Goal: Task Accomplishment & Management: Use online tool/utility

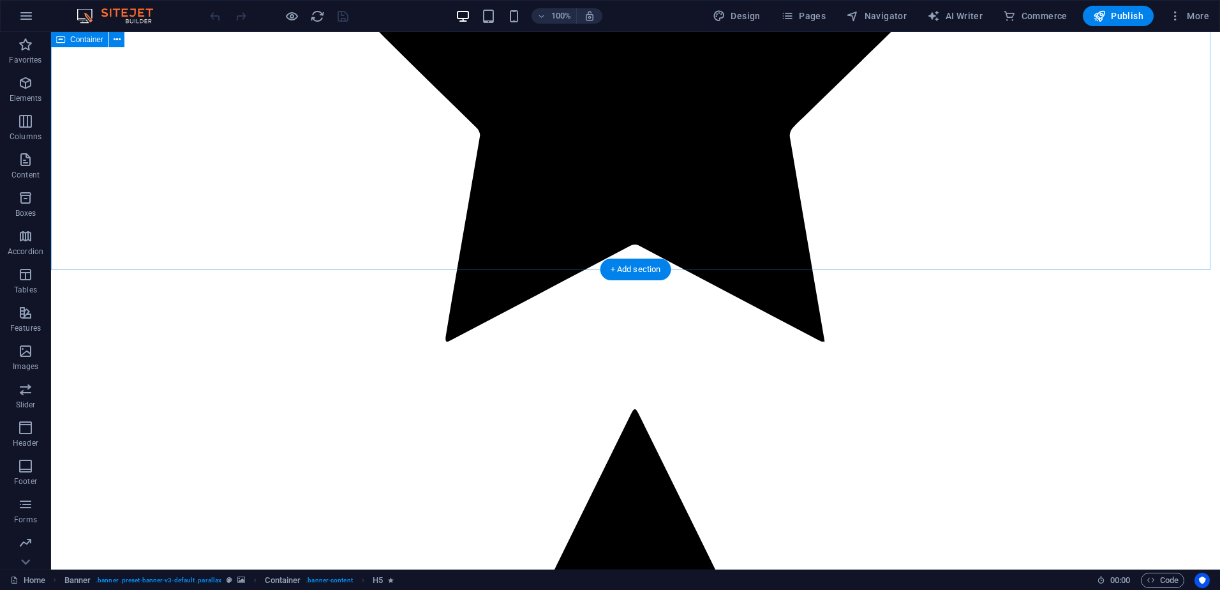
scroll to position [3016, 0]
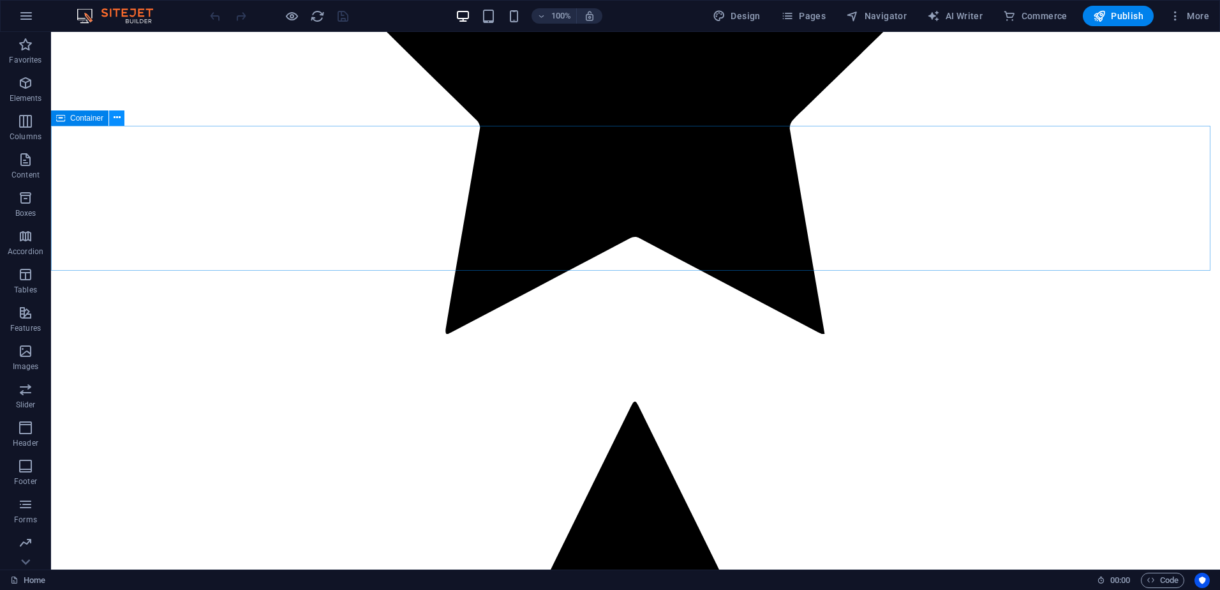
click at [117, 117] on icon at bounding box center [117, 117] width 7 height 13
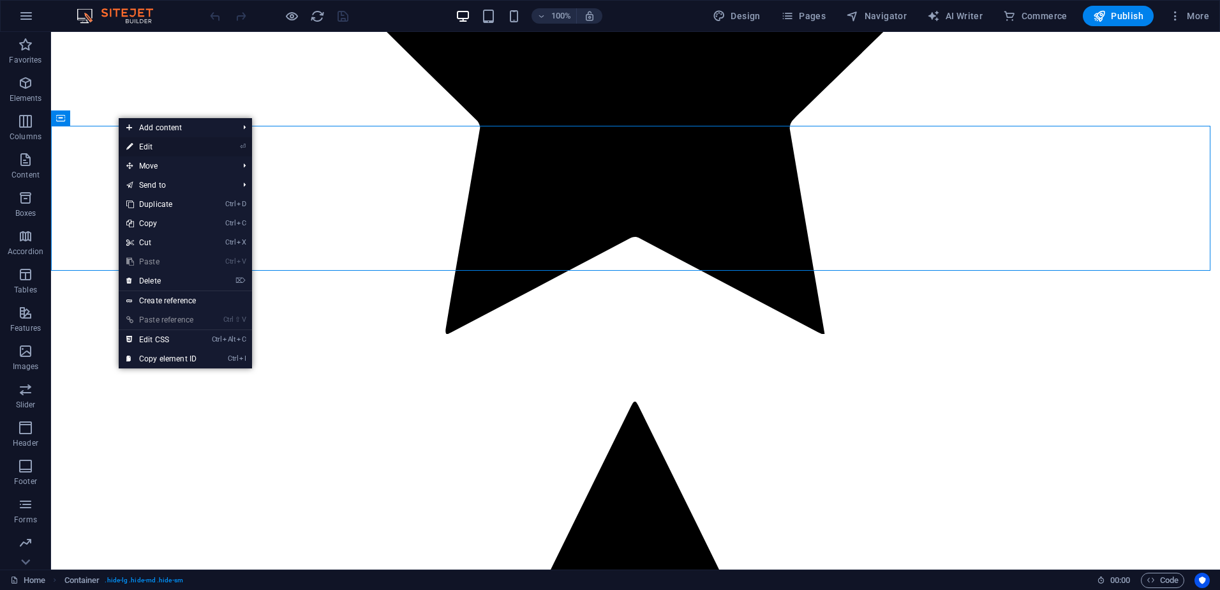
click at [198, 142] on link "⏎ Edit" at bounding box center [162, 146] width 86 height 19
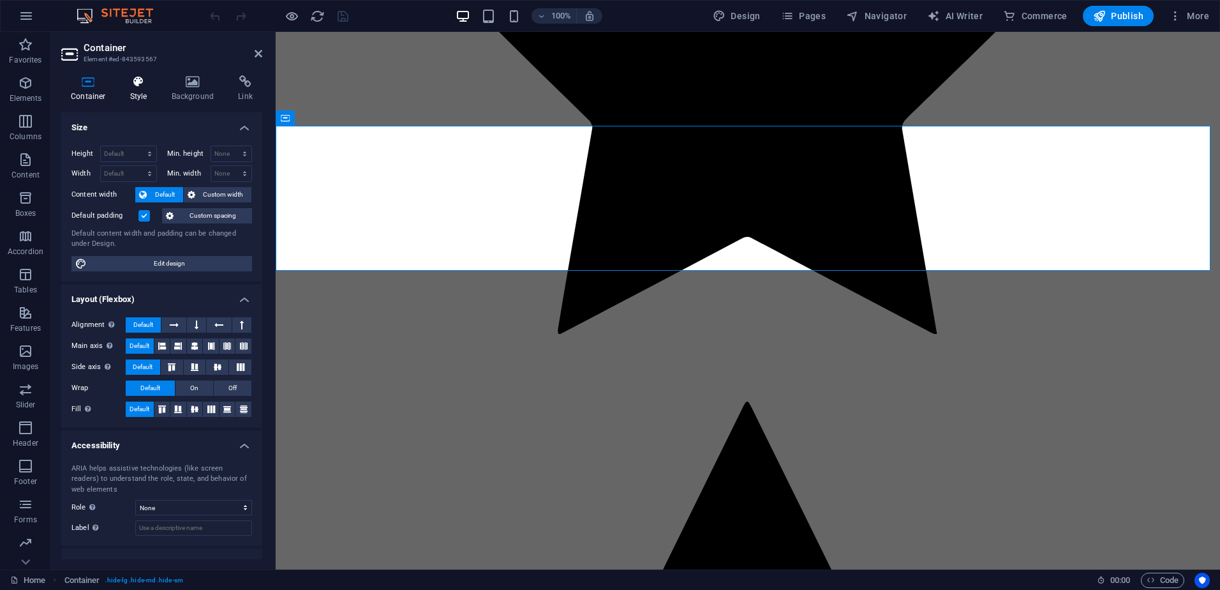
click at [148, 81] on icon at bounding box center [139, 81] width 36 height 13
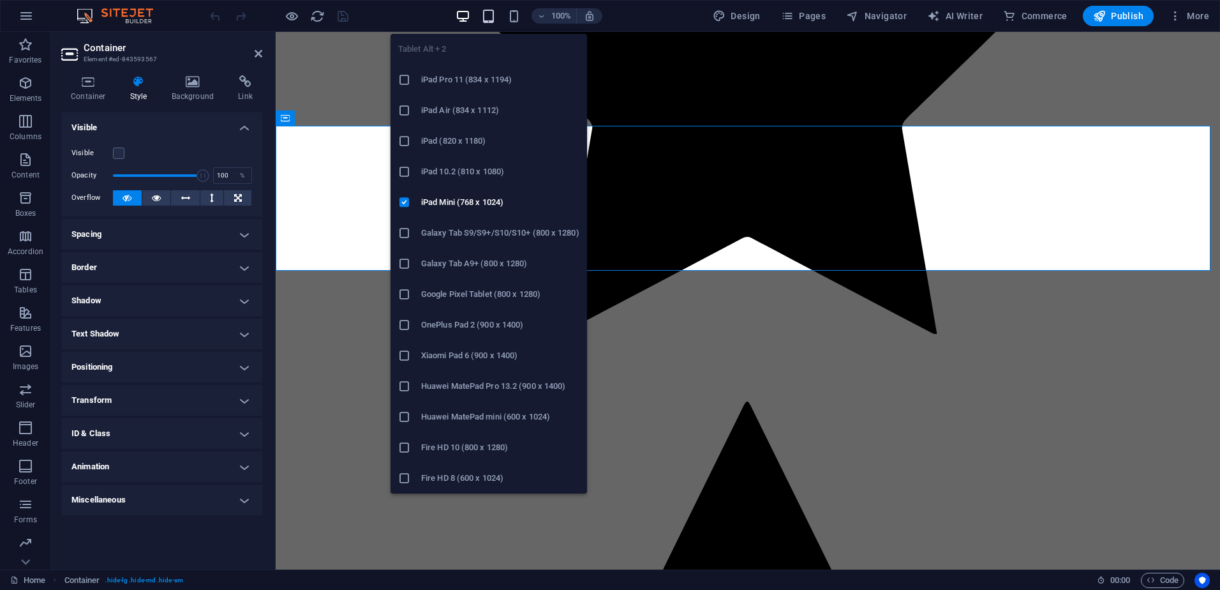
click at [491, 16] on icon "button" at bounding box center [488, 16] width 15 height 15
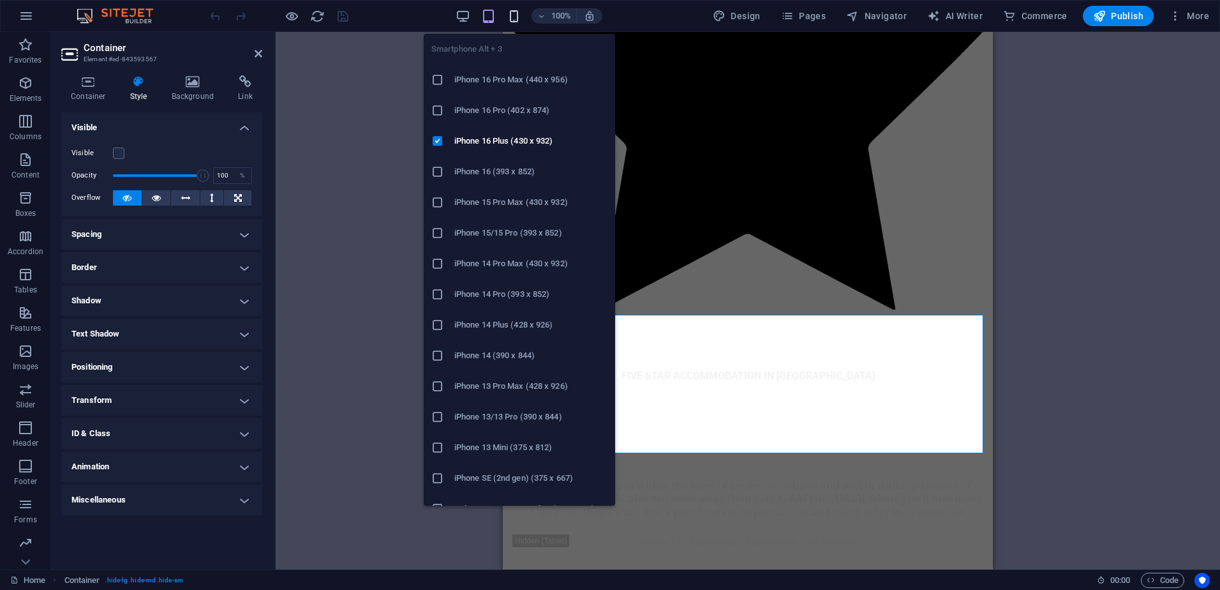
click at [516, 15] on icon "button" at bounding box center [514, 16] width 15 height 15
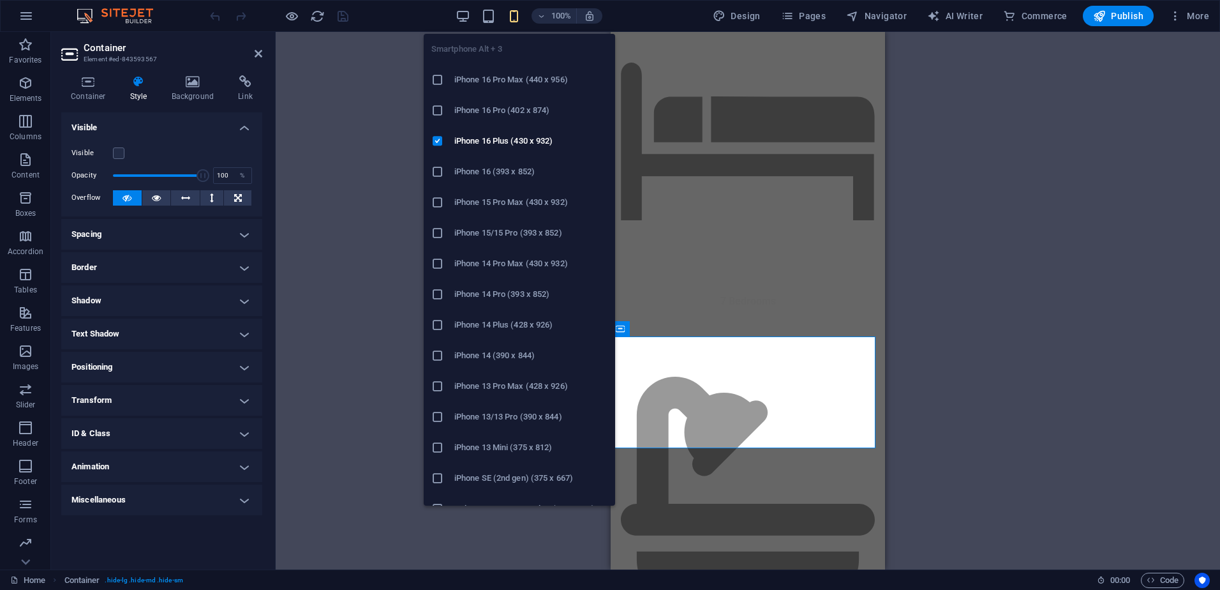
scroll to position [4028, 0]
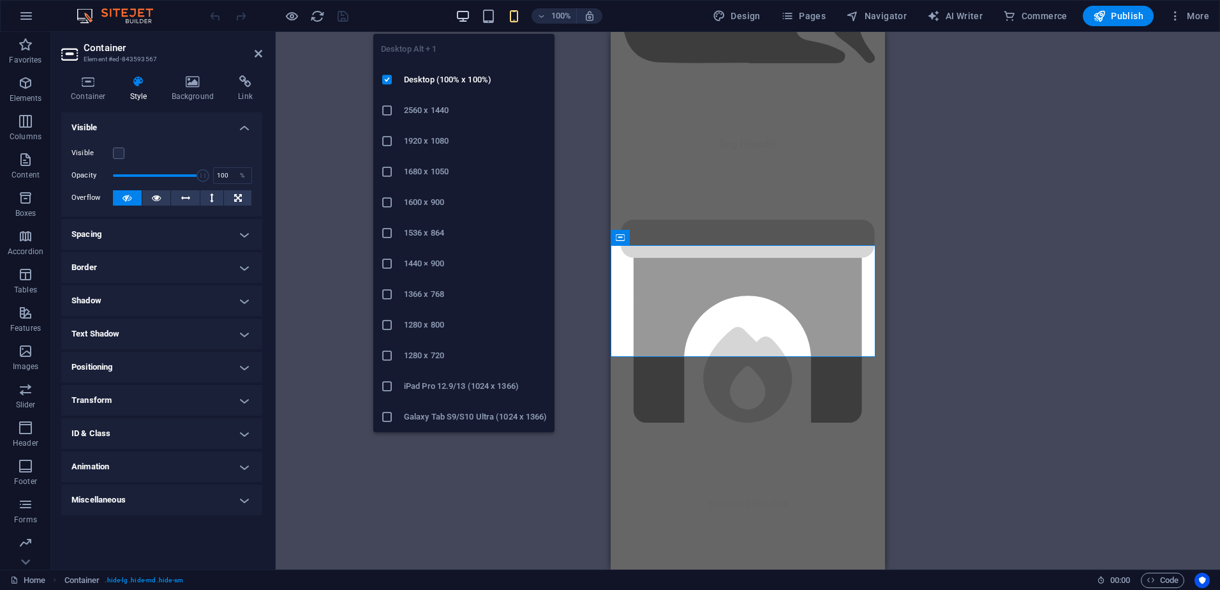
click at [463, 14] on icon "button" at bounding box center [463, 16] width 15 height 15
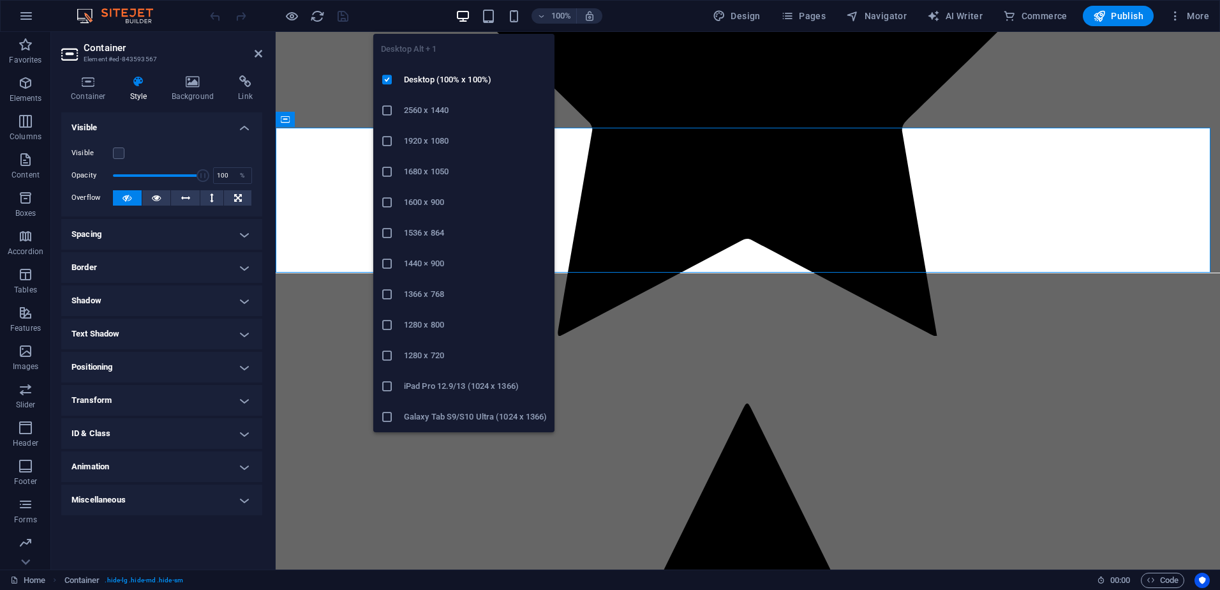
scroll to position [3015, 0]
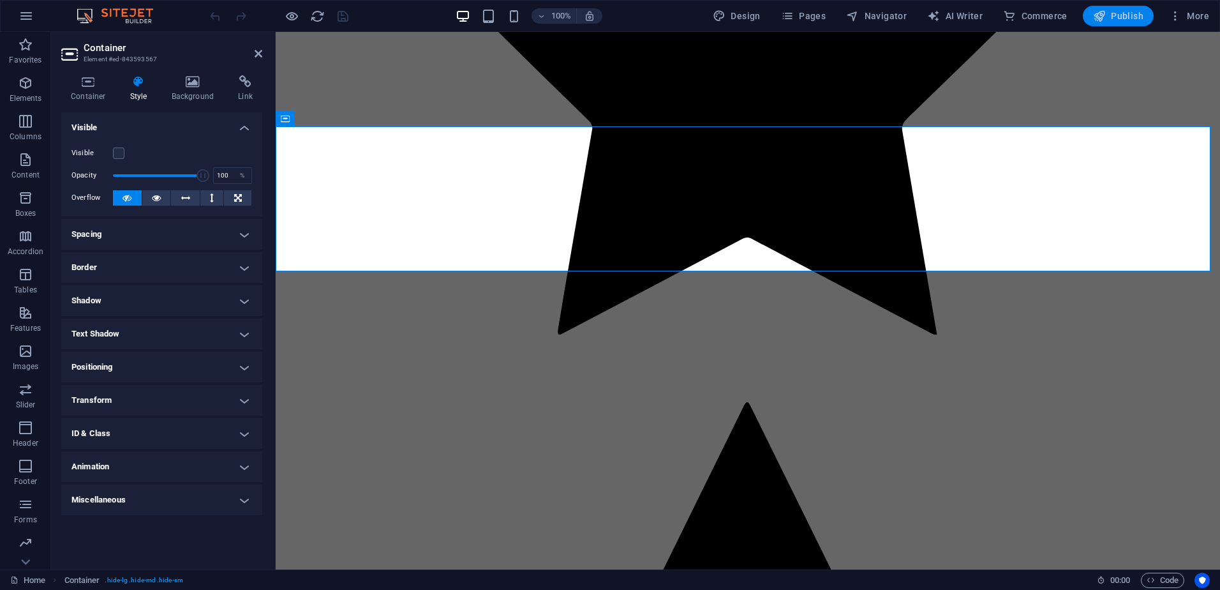
click at [1121, 17] on span "Publish" at bounding box center [1118, 16] width 50 height 13
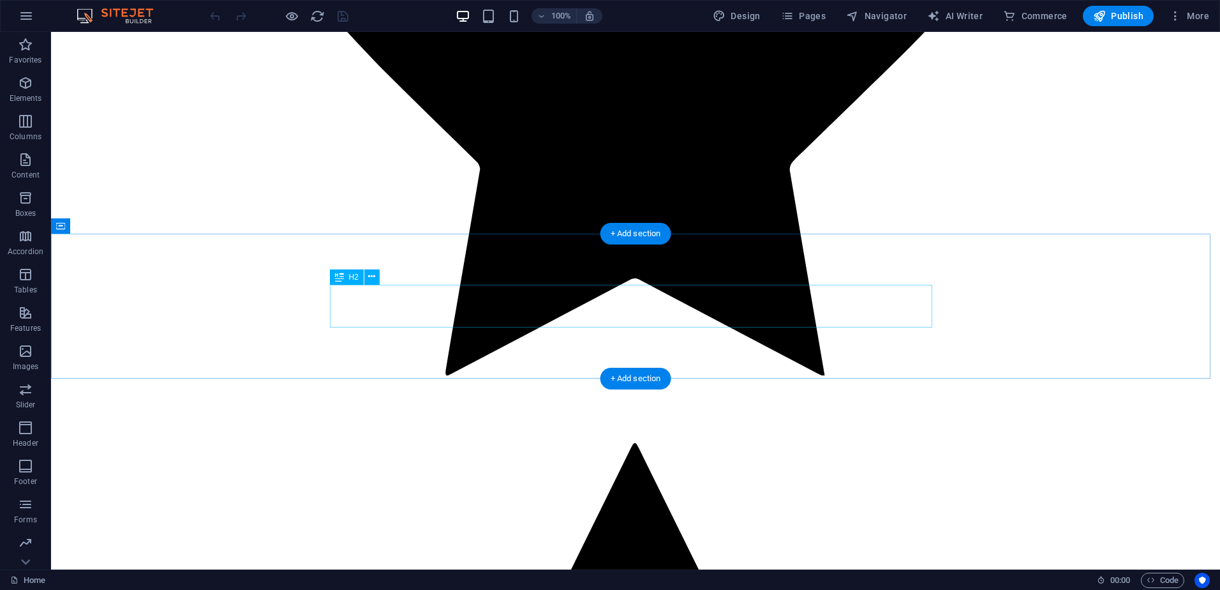
scroll to position [3016, 0]
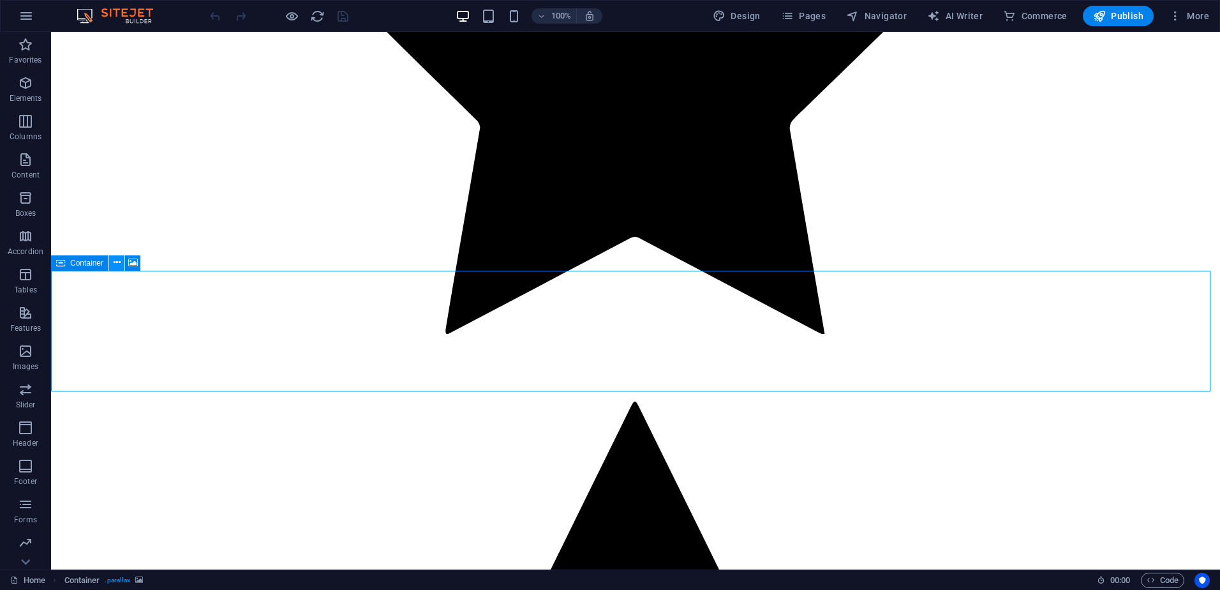
click at [116, 262] on icon at bounding box center [117, 262] width 7 height 13
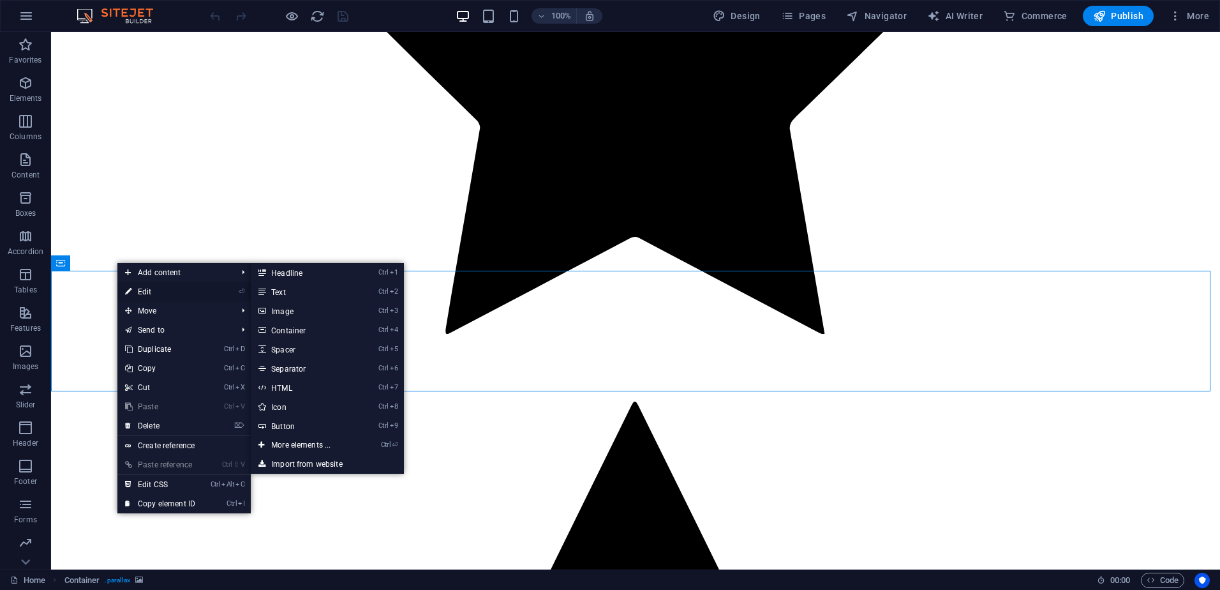
click at [156, 292] on link "⏎ Edit" at bounding box center [160, 291] width 86 height 19
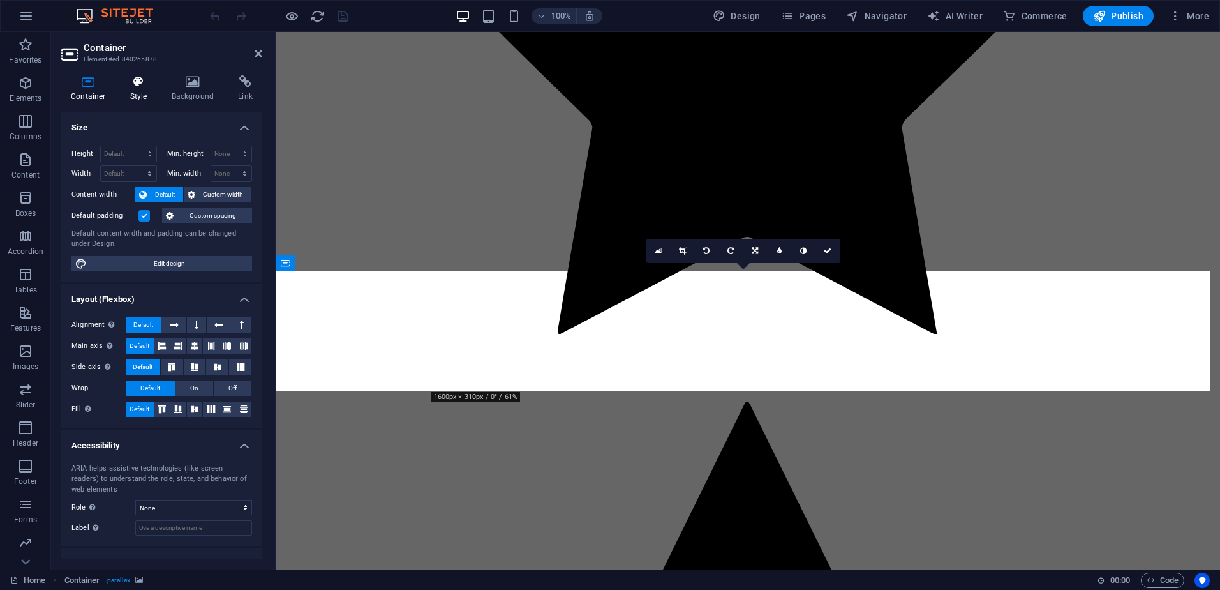
click at [144, 89] on h4 "Style" at bounding box center [141, 88] width 41 height 27
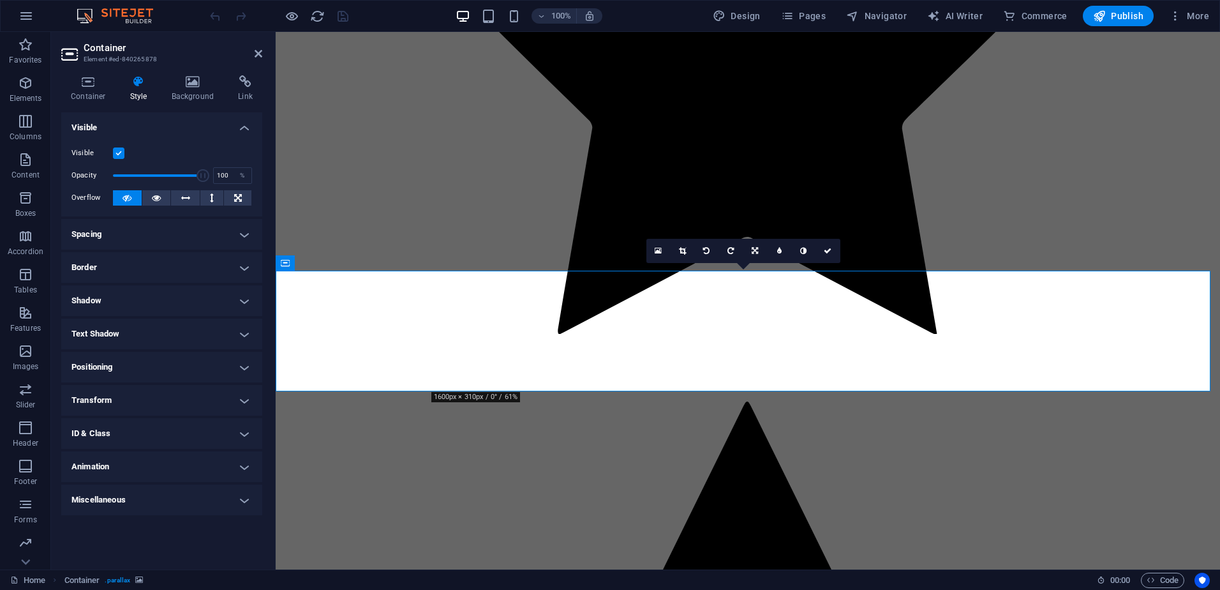
click at [119, 152] on label at bounding box center [118, 152] width 11 height 11
click at [0, 0] on input "Visible" at bounding box center [0, 0] width 0 height 0
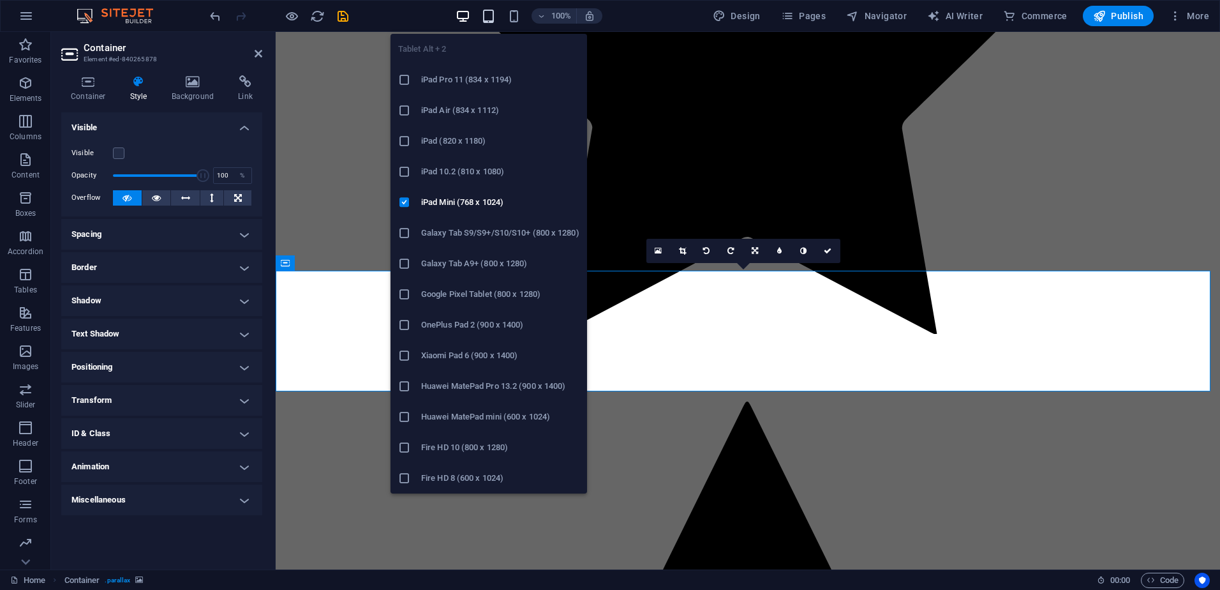
click at [490, 17] on icon "button" at bounding box center [488, 16] width 15 height 15
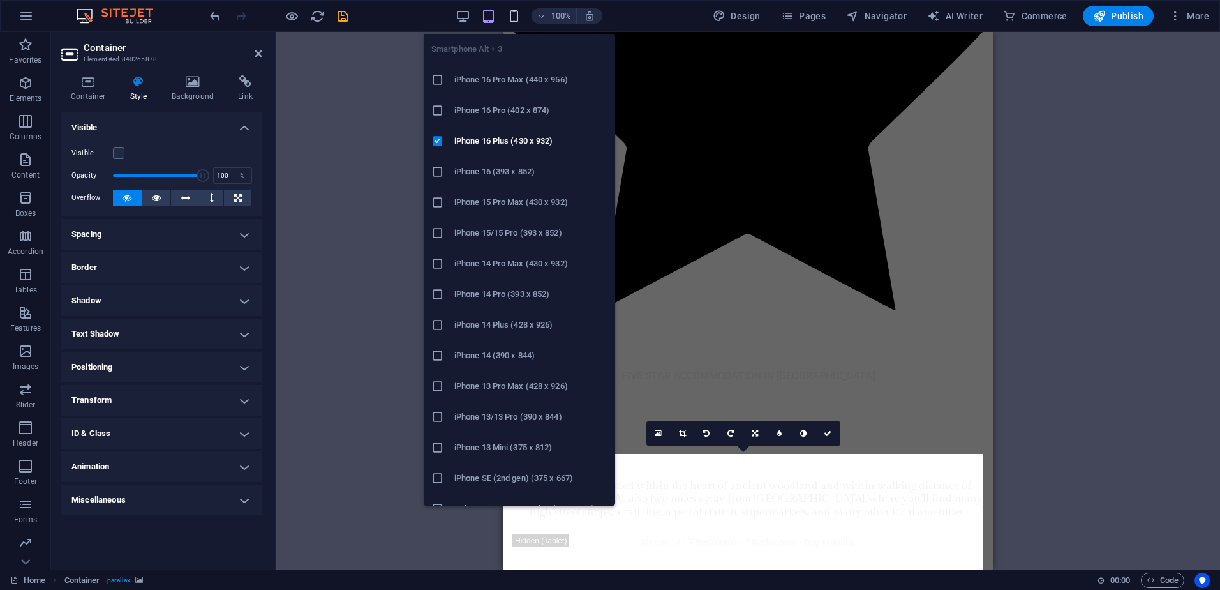
click at [515, 15] on icon "button" at bounding box center [514, 16] width 15 height 15
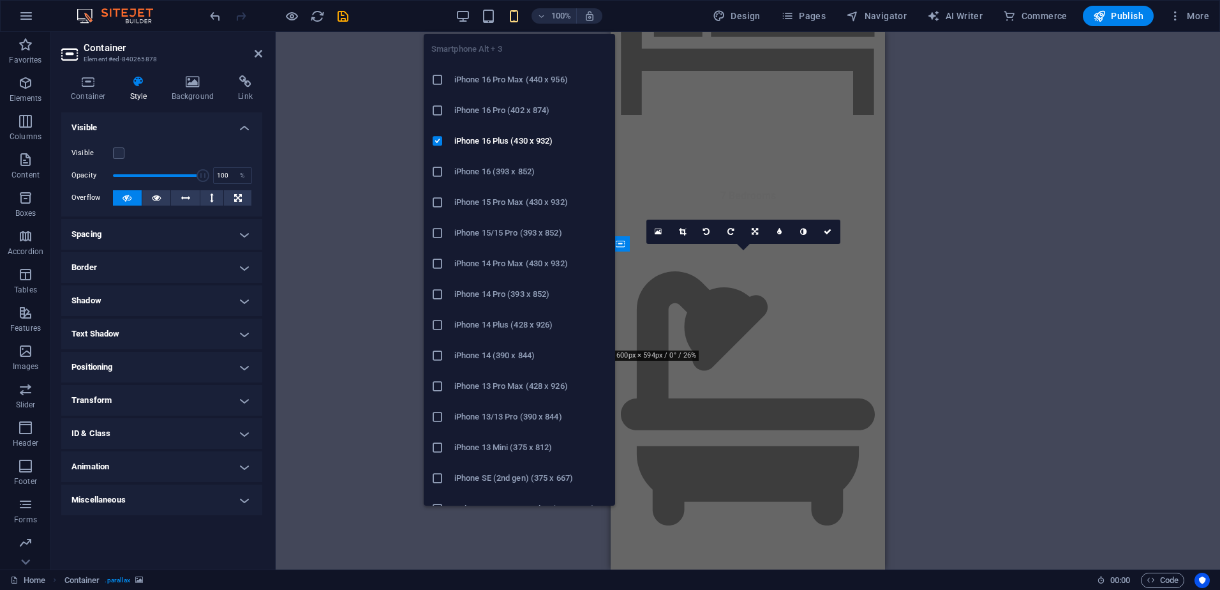
scroll to position [4133, 0]
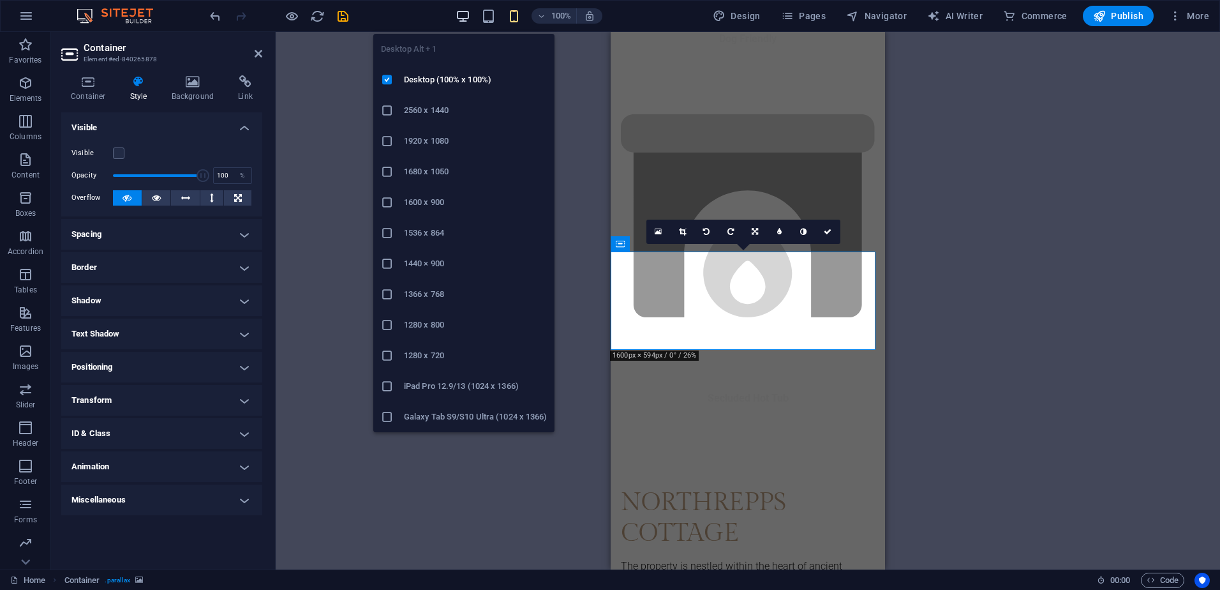
click at [465, 15] on icon "button" at bounding box center [463, 16] width 15 height 15
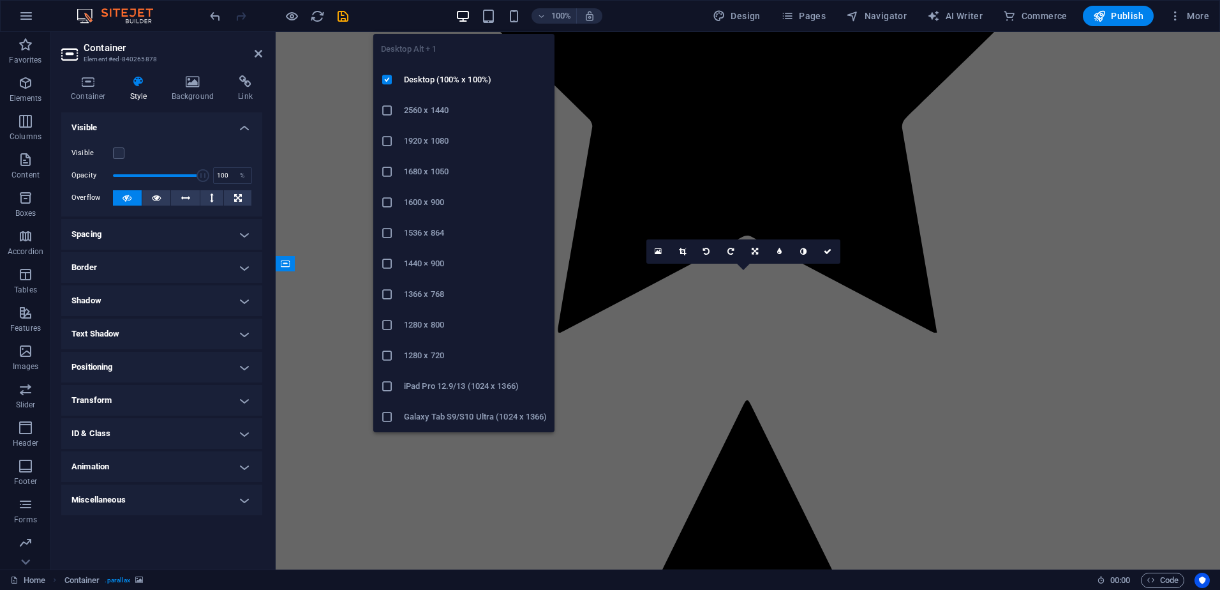
scroll to position [3015, 0]
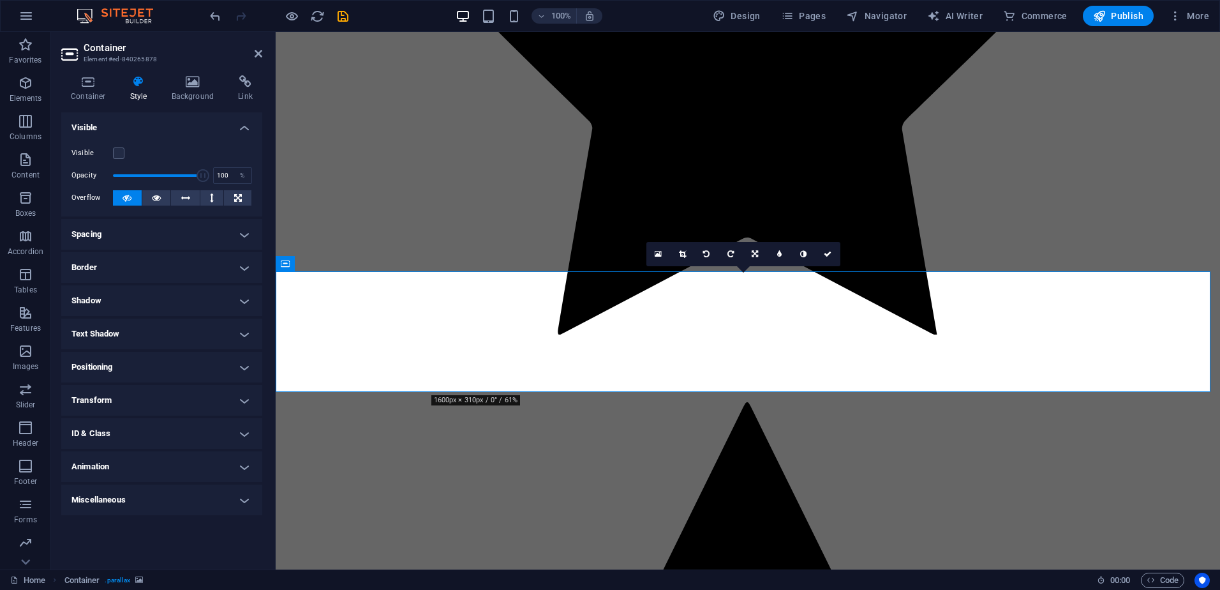
click at [339, 14] on icon "save" at bounding box center [343, 16] width 15 height 15
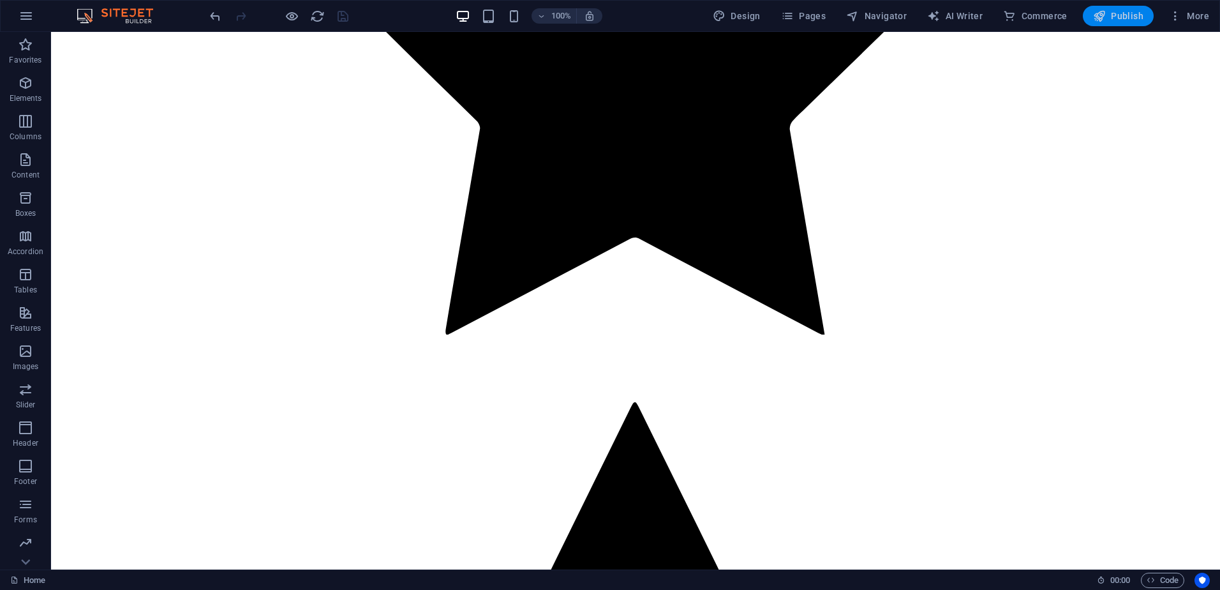
click at [1119, 17] on span "Publish" at bounding box center [1118, 16] width 50 height 13
